Goal: Download file/media

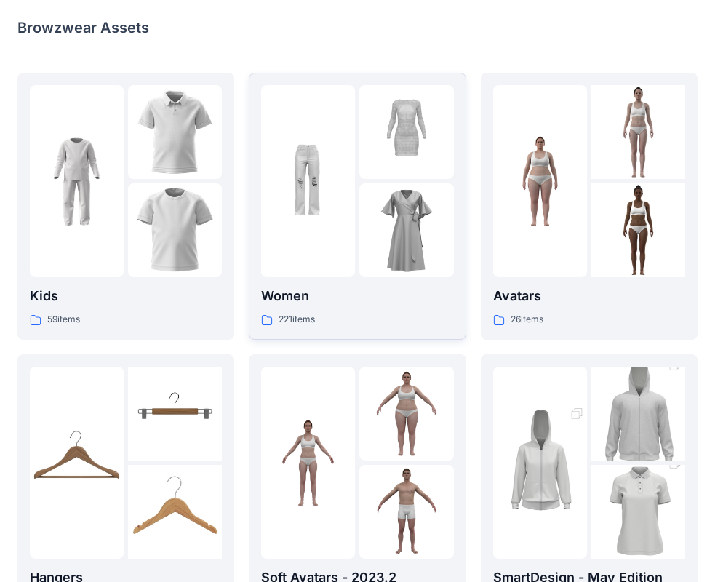
click at [363, 245] on img at bounding box center [406, 230] width 94 height 94
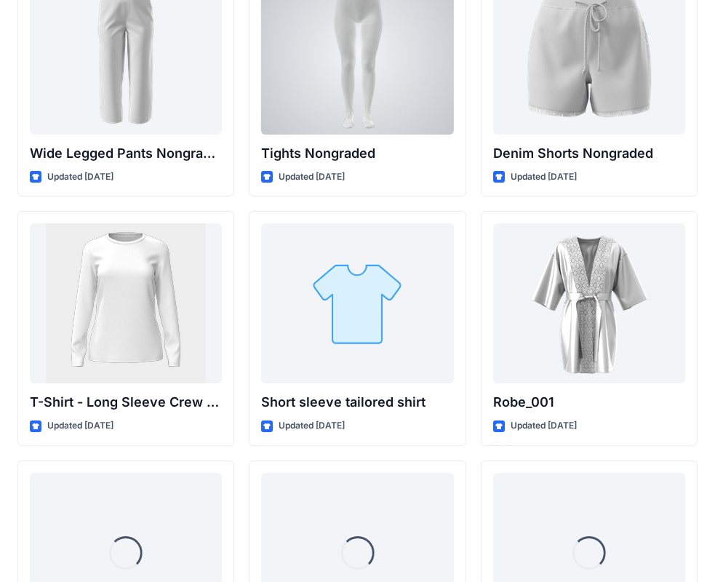
scroll to position [15976, 0]
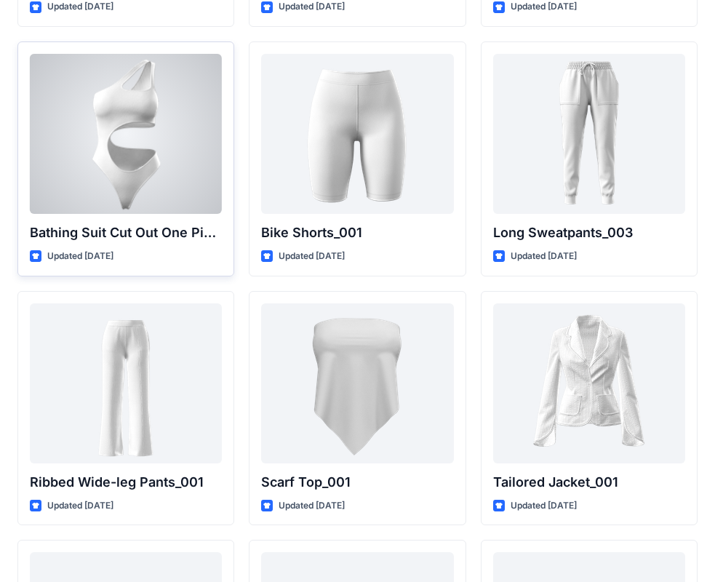
click at [127, 169] on div at bounding box center [126, 134] width 192 height 160
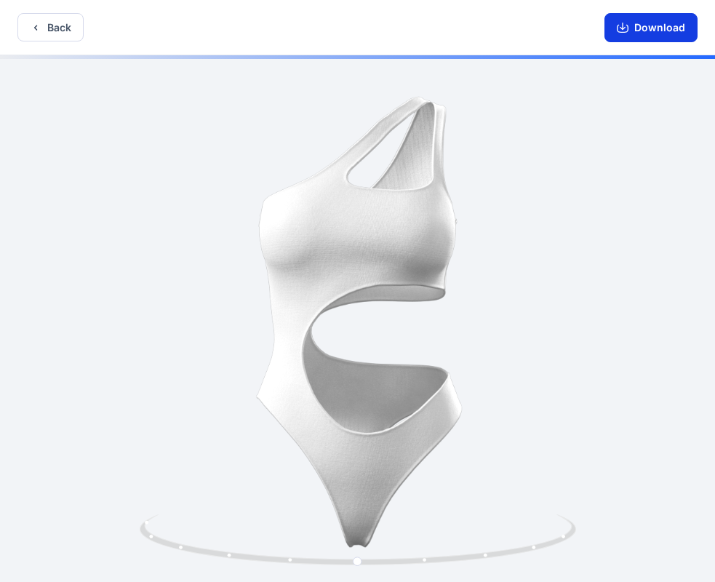
click at [674, 20] on button "Download" at bounding box center [650, 27] width 93 height 29
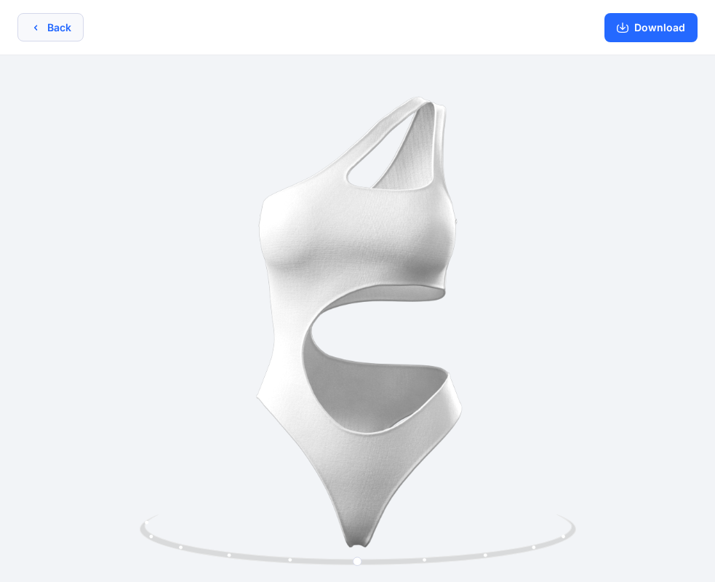
click at [62, 31] on button "Back" at bounding box center [50, 27] width 66 height 28
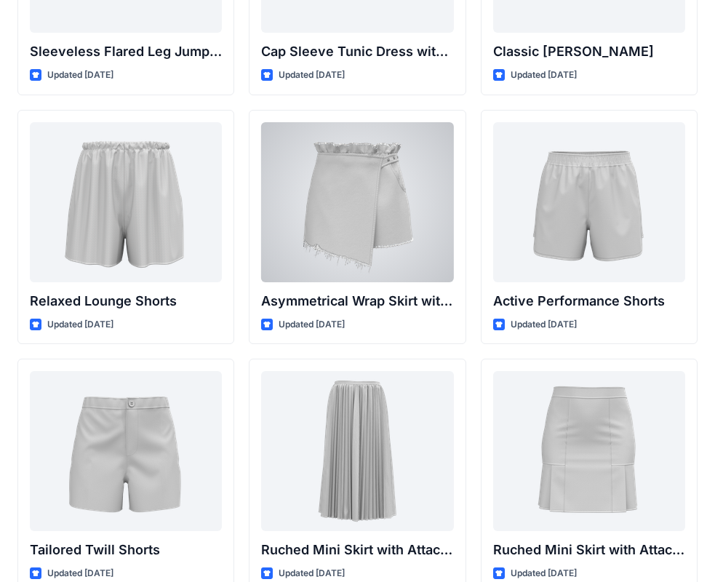
scroll to position [3506, 0]
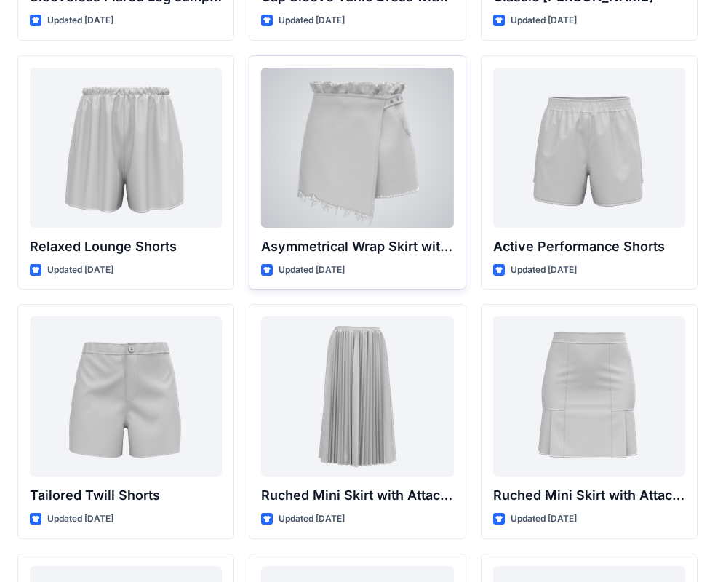
click at [368, 161] on div at bounding box center [357, 148] width 192 height 160
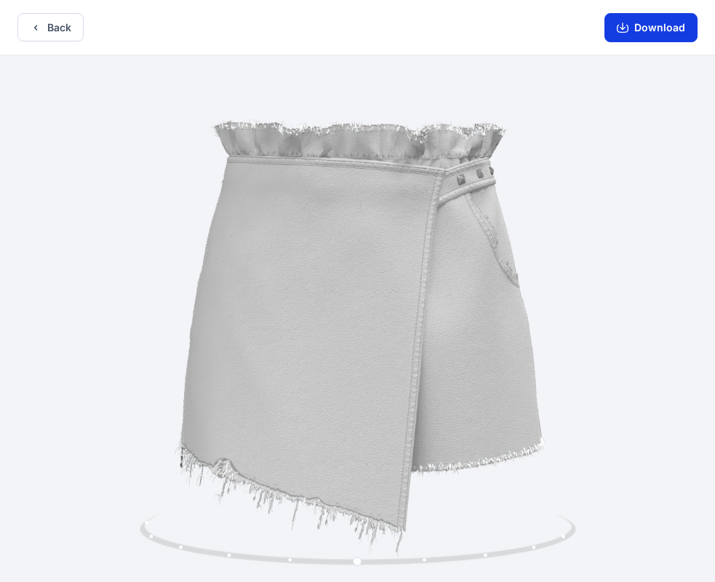
click at [646, 40] on button "Download" at bounding box center [650, 27] width 93 height 29
click at [48, 32] on button "Back" at bounding box center [50, 27] width 66 height 28
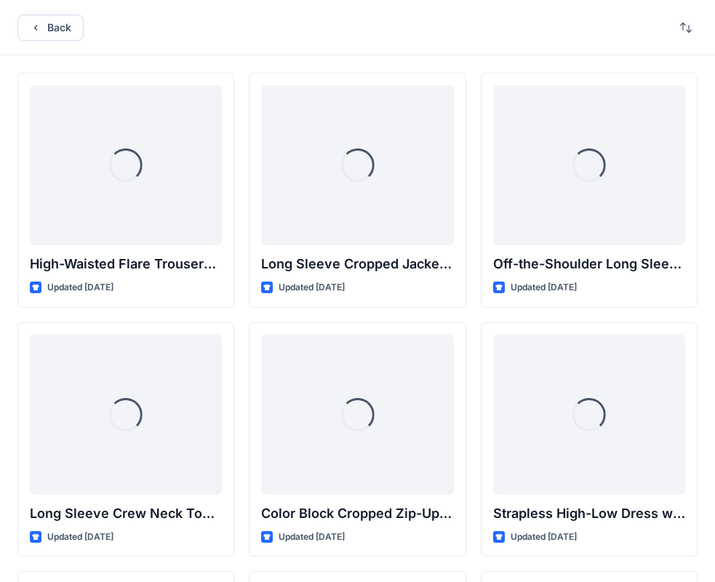
scroll to position [3506, 0]
